Goal: Check status: Check status

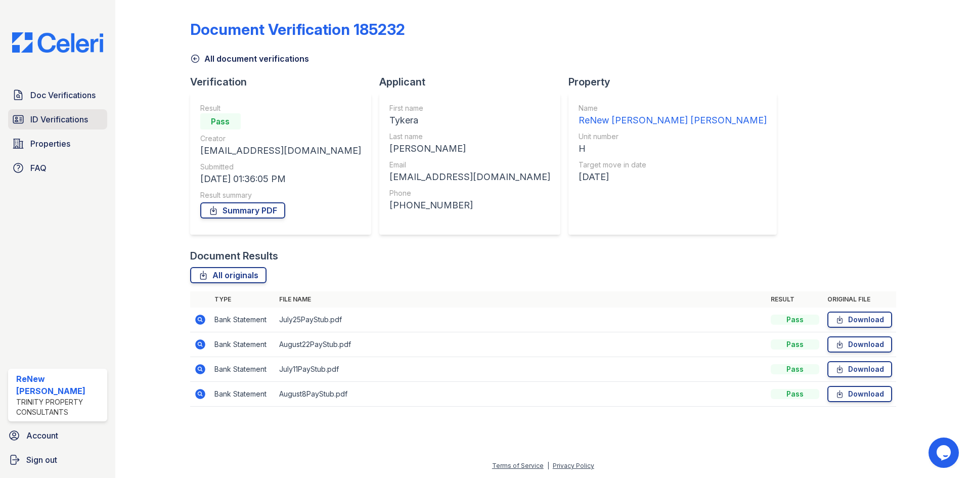
click at [50, 120] on span "ID Verifications" at bounding box center [59, 119] width 58 height 12
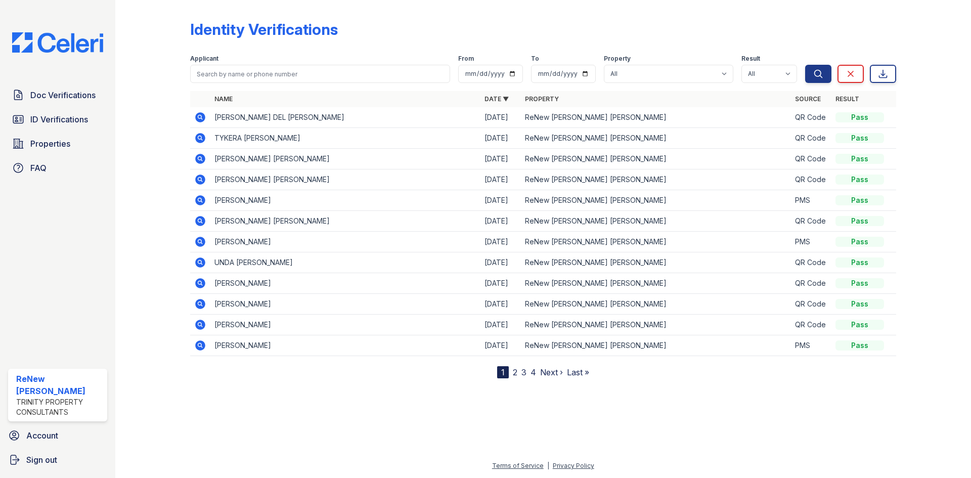
click at [517, 373] on link "2" at bounding box center [515, 372] width 5 height 10
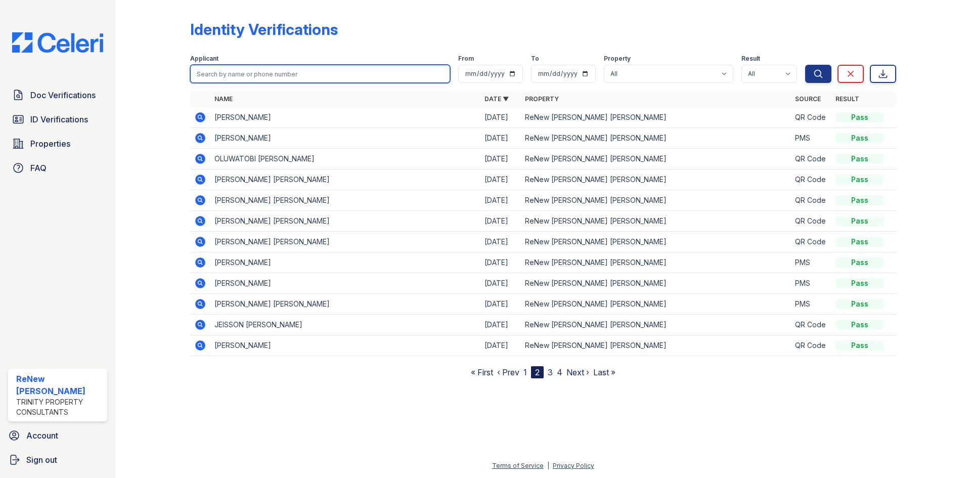
click at [258, 77] on input "search" at bounding box center [320, 74] width 260 height 18
type input "adriana"
click at [805, 65] on button "Search" at bounding box center [818, 74] width 26 height 18
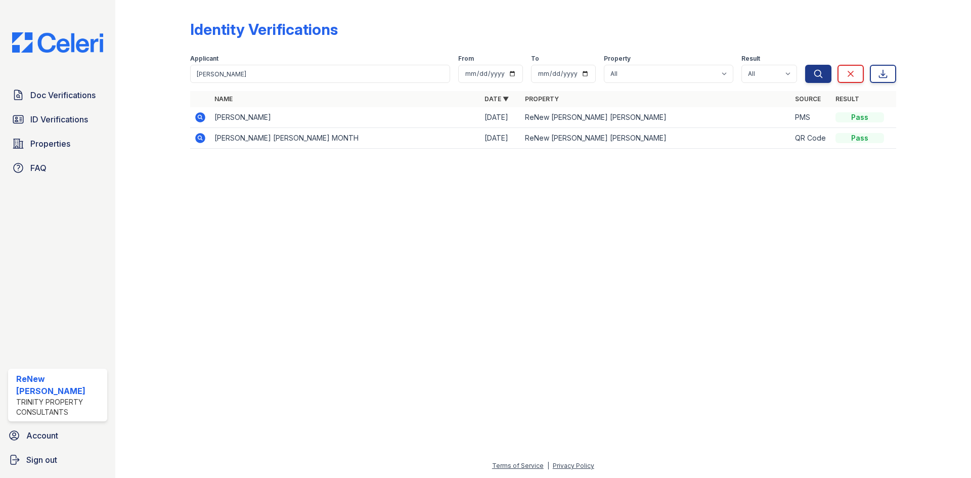
click at [200, 115] on icon at bounding box center [200, 117] width 12 height 12
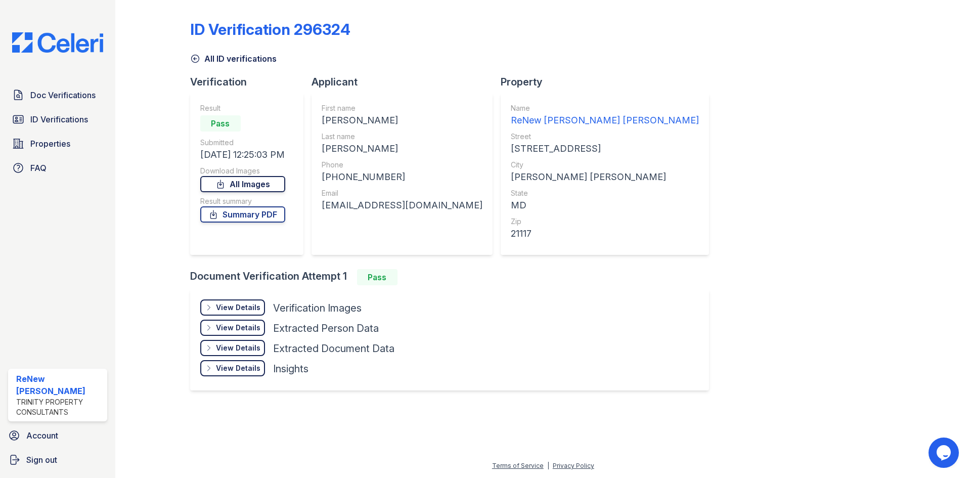
click at [242, 188] on link "All Images" at bounding box center [242, 184] width 85 height 16
click at [236, 212] on link "Summary PDF" at bounding box center [242, 214] width 85 height 16
